Goal: Task Accomplishment & Management: Use online tool/utility

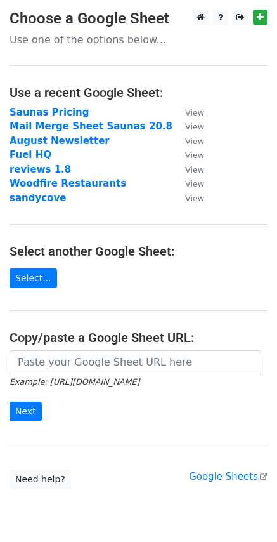
click at [33, 107] on strong "Saunas Pricing" at bounding box center [50, 112] width 80 height 11
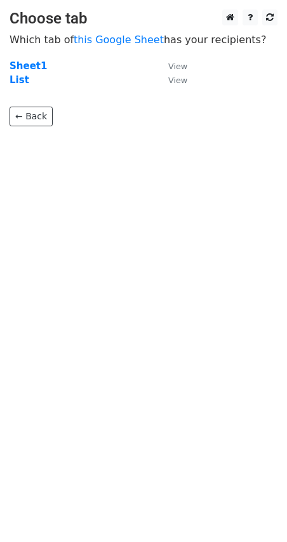
click at [23, 67] on strong "Sheet1" at bounding box center [28, 65] width 37 height 11
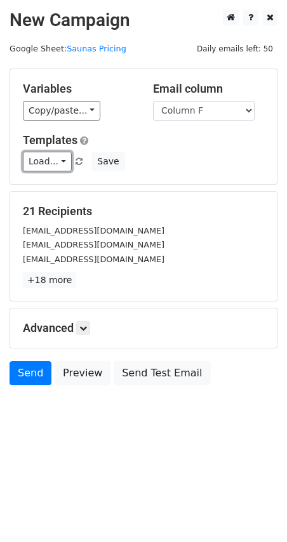
click at [34, 161] on link "Load..." at bounding box center [47, 162] width 49 height 20
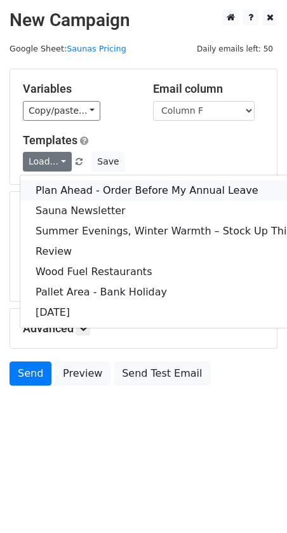
click at [53, 183] on link "Plan Ahead - Order Before My Annual Leave" at bounding box center [197, 190] width 354 height 20
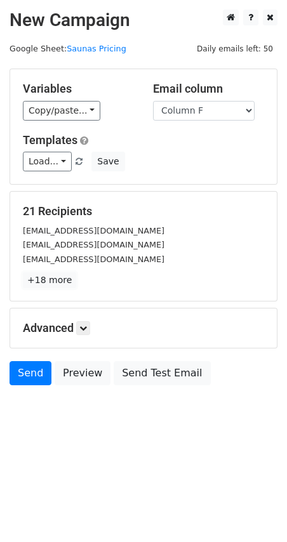
click at [57, 282] on link "+18 more" at bounding box center [49, 280] width 53 height 16
